Goal: Information Seeking & Learning: Learn about a topic

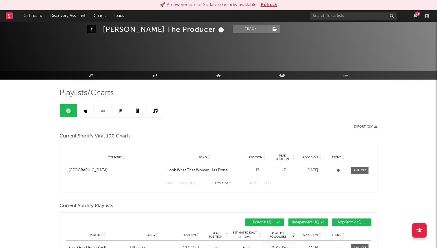
scroll to position [384, 0]
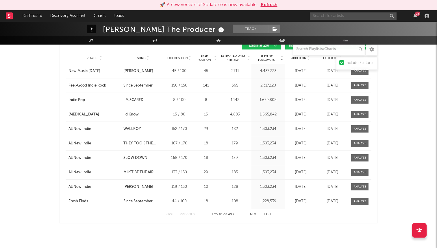
click at [341, 13] on input "text" at bounding box center [353, 15] width 87 height 7
click at [340, 16] on input "[PERSON_NAME]" at bounding box center [353, 15] width 87 height 7
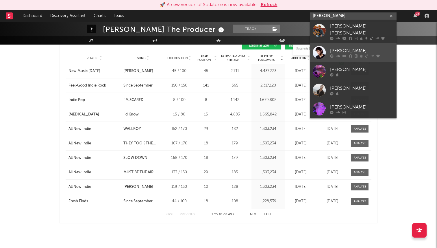
type input "[PERSON_NAME]"
click at [338, 47] on div "[PERSON_NAME]" at bounding box center [362, 50] width 64 height 7
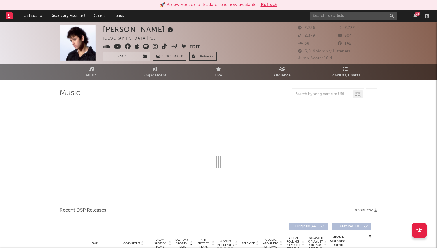
select select "6m"
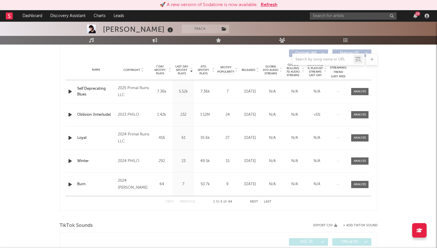
scroll to position [217, 0]
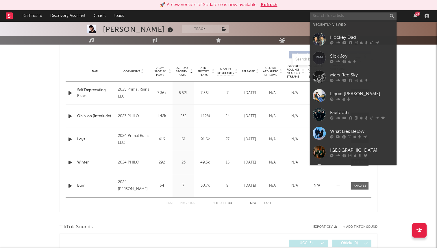
click at [339, 15] on input "text" at bounding box center [353, 15] width 87 height 7
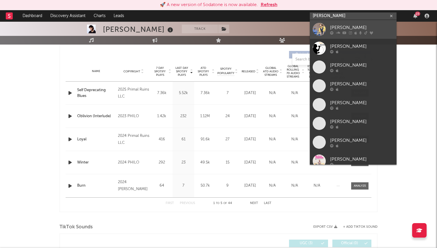
type input "[PERSON_NAME]"
click at [346, 26] on div "[PERSON_NAME]" at bounding box center [362, 27] width 64 height 7
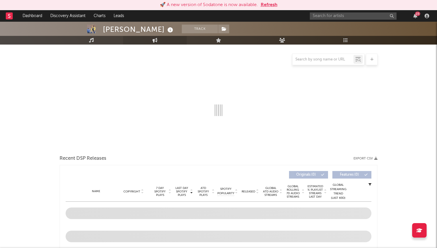
scroll to position [51, 0]
select select "6m"
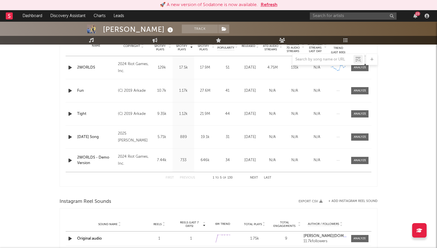
scroll to position [224, 0]
